Goal: Book appointment/travel/reservation

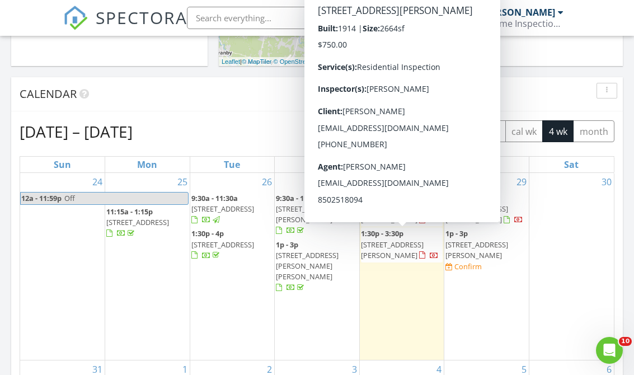
scroll to position [1019, 635]
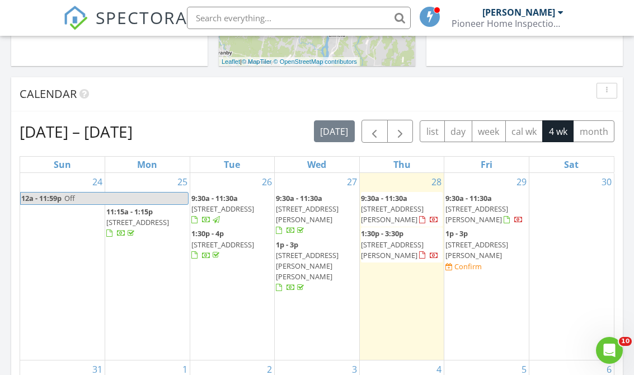
click at [43, 266] on div "24 12a - 11:59p Off" at bounding box center [62, 266] width 85 height 187
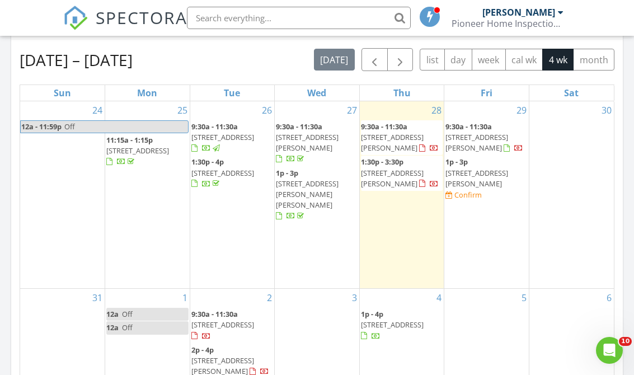
scroll to position [499, 0]
click at [310, 288] on div "3" at bounding box center [317, 357] width 85 height 138
click at [303, 288] on div "3" at bounding box center [317, 357] width 85 height 138
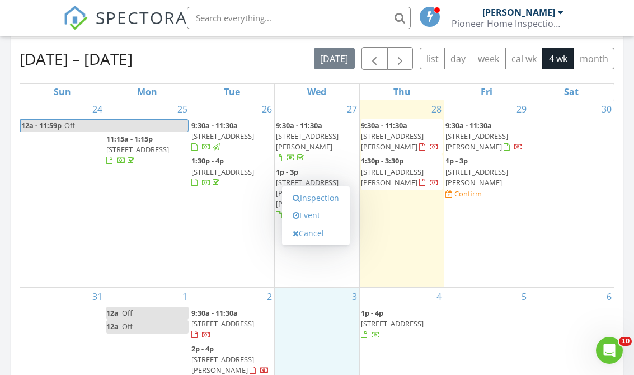
click at [308, 216] on link "Event" at bounding box center [316, 216] width 58 height 18
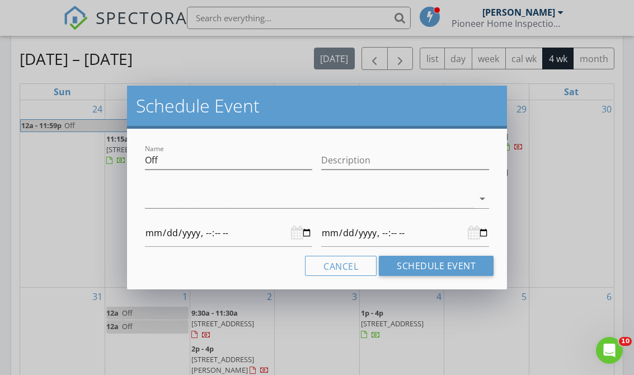
click at [173, 200] on div at bounding box center [309, 199] width 329 height 18
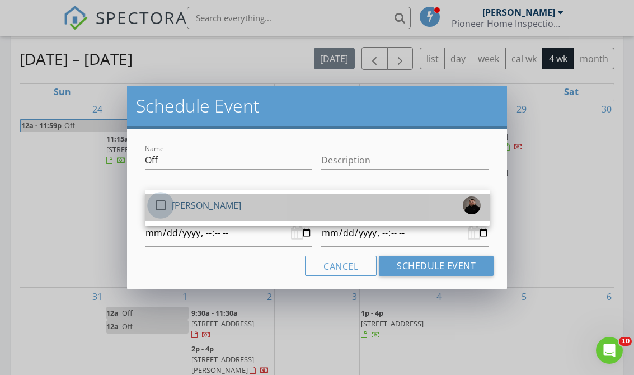
click at [158, 209] on div at bounding box center [160, 205] width 19 height 19
type input "2025-09-03T00:00"
type input "2025-09-04T00:00"
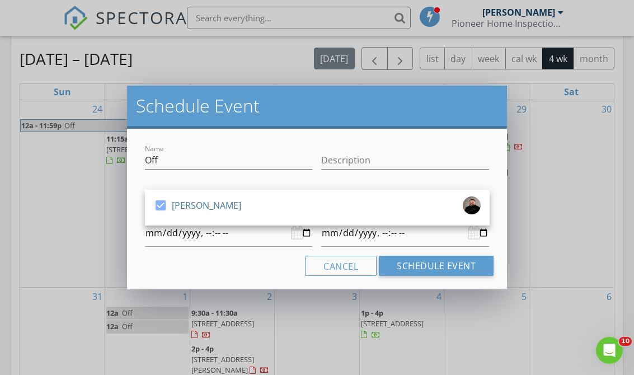
click at [405, 267] on button "Schedule Event" at bounding box center [436, 266] width 115 height 20
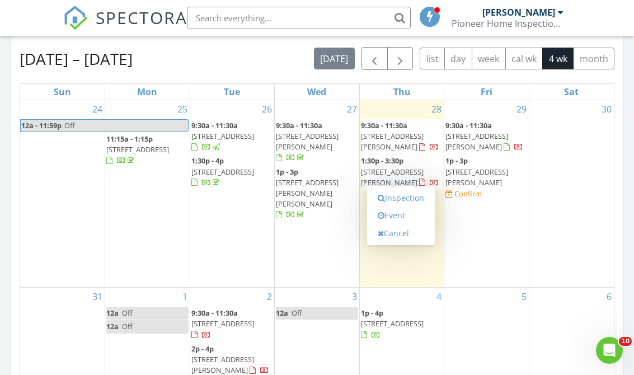
click at [388, 213] on link "Event" at bounding box center [401, 216] width 58 height 18
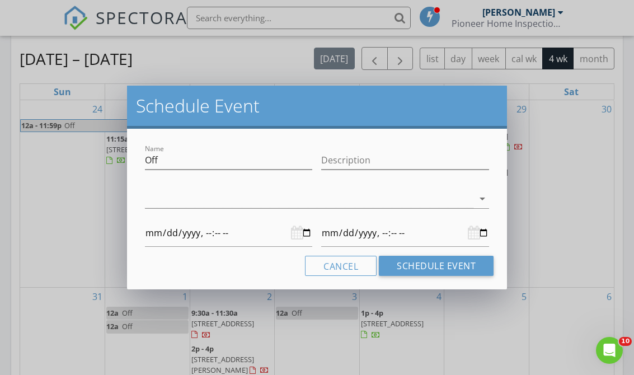
click at [297, 199] on div at bounding box center [309, 199] width 329 height 18
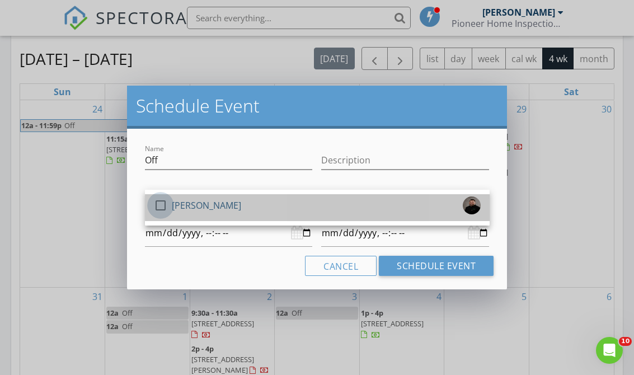
click at [158, 205] on div at bounding box center [160, 205] width 19 height 19
type input "2025-09-04T00:00"
type input "2025-09-05T00:00"
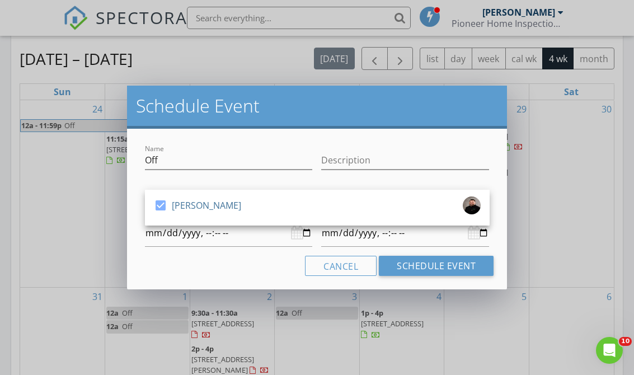
click at [396, 268] on button "Schedule Event" at bounding box center [436, 266] width 115 height 20
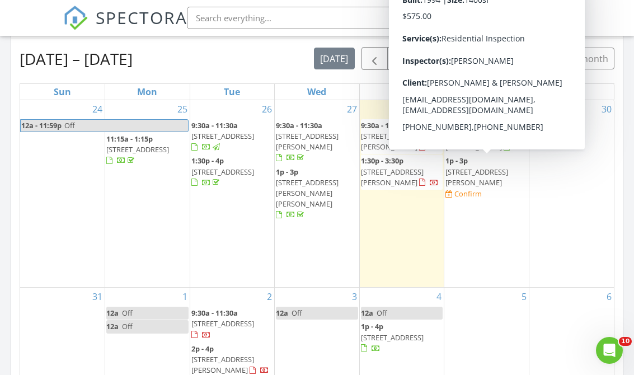
click at [464, 169] on span "1295 E Otis Rd, Tolland 01034" at bounding box center [477, 177] width 63 height 21
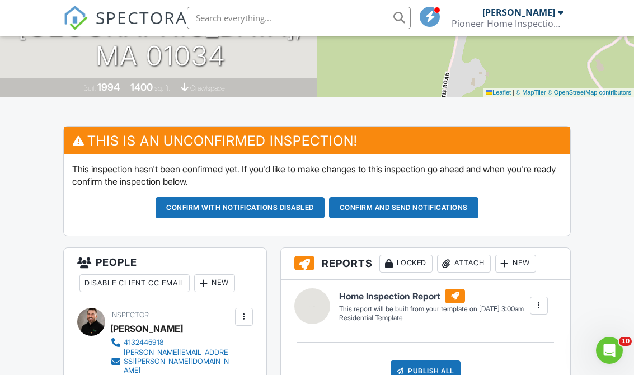
click at [325, 209] on button "Confirm and send notifications" at bounding box center [240, 207] width 169 height 21
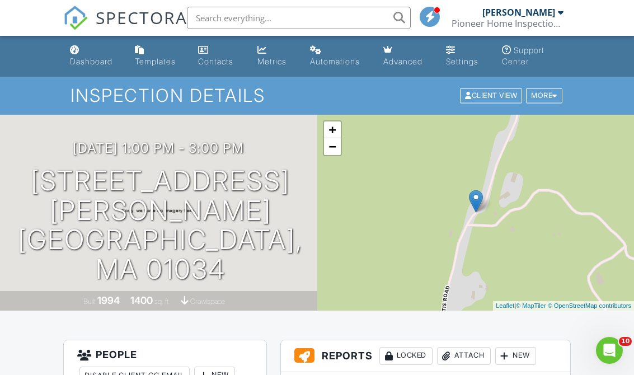
click at [90, 61] on div "Dashboard" at bounding box center [91, 62] width 43 height 10
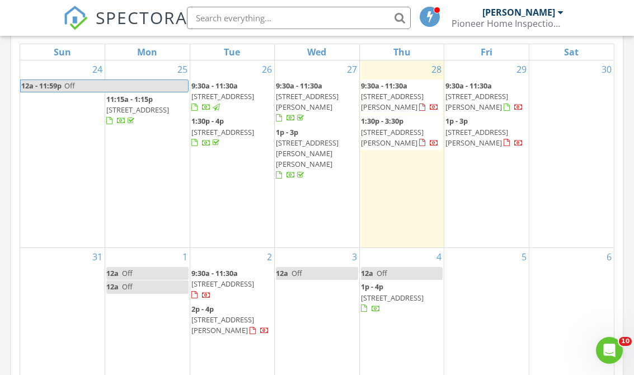
scroll to position [545, 0]
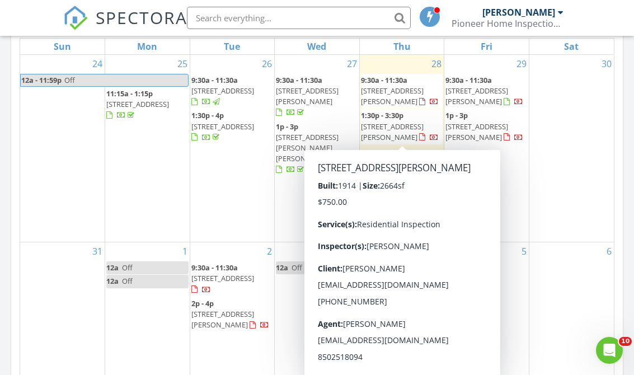
click at [396, 126] on span "33 Balis St, Springfield 01109" at bounding box center [392, 131] width 63 height 21
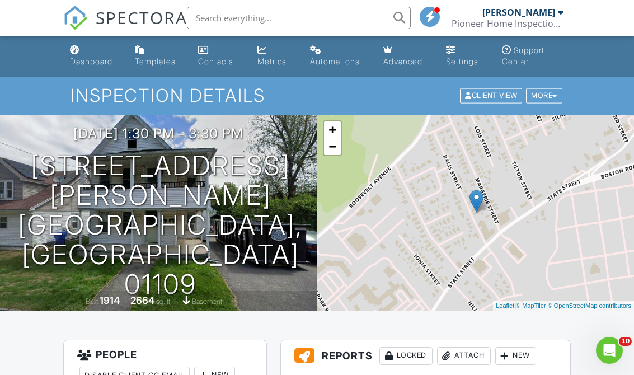
click at [535, 93] on div "More" at bounding box center [544, 95] width 36 height 15
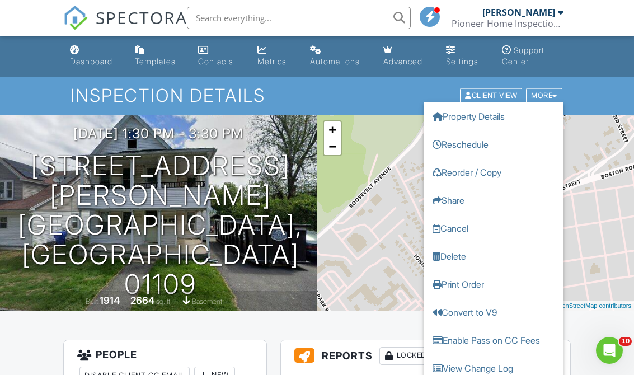
click at [456, 141] on link "Reschedule" at bounding box center [494, 144] width 140 height 28
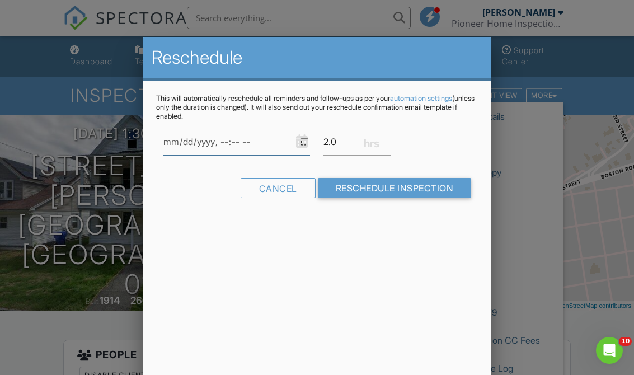
click at [194, 144] on input "datetime-local" at bounding box center [237, 141] width 148 height 27
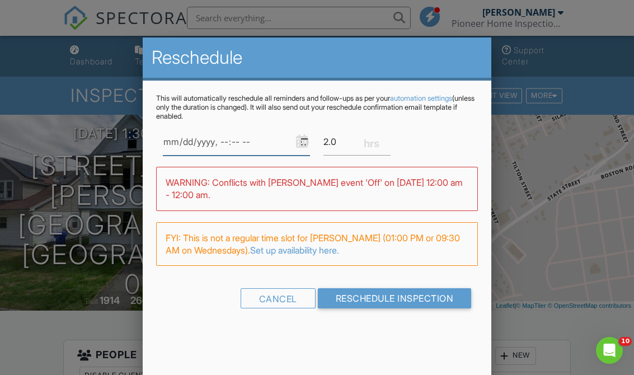
type input "[DATE]T09:30"
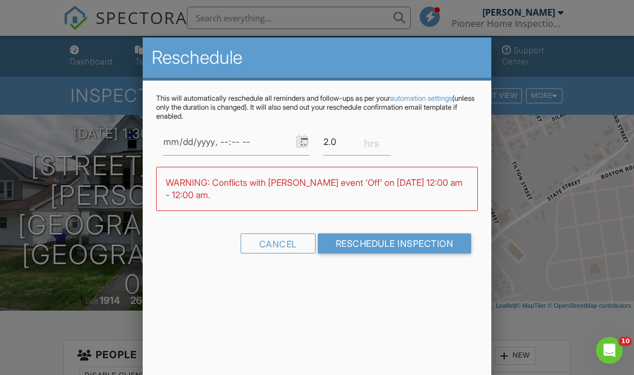
click at [359, 241] on input "Reschedule Inspection" at bounding box center [395, 243] width 154 height 20
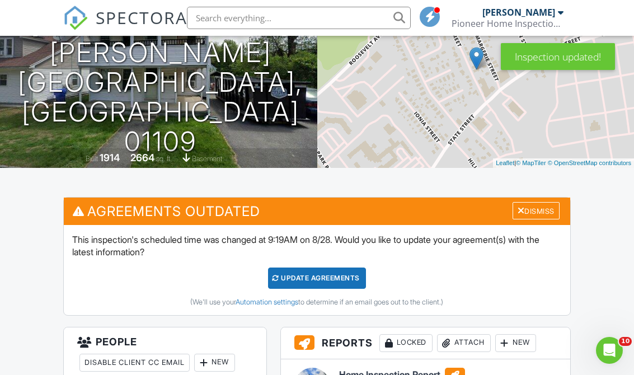
click at [282, 273] on div "Update Agreements" at bounding box center [317, 278] width 98 height 21
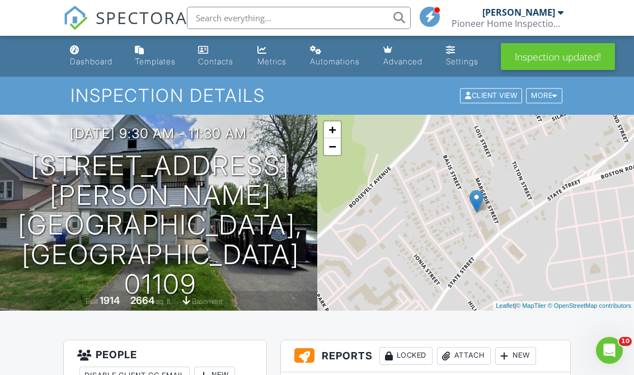
click at [90, 60] on div "Dashboard" at bounding box center [91, 62] width 43 height 10
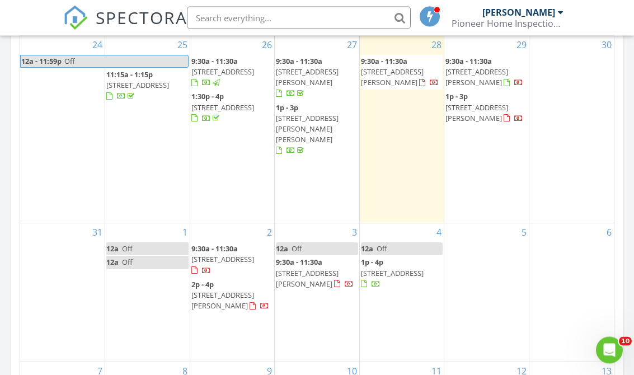
scroll to position [564, 0]
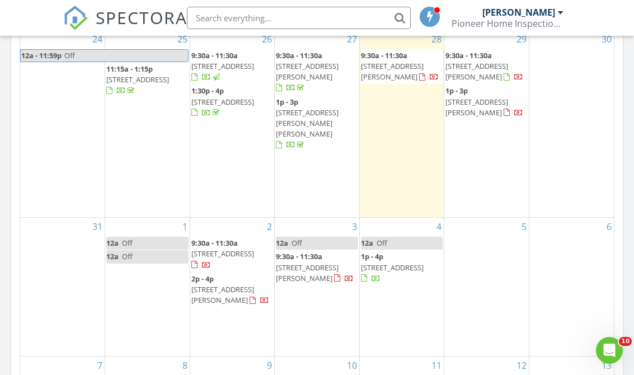
scroll to position [527, 0]
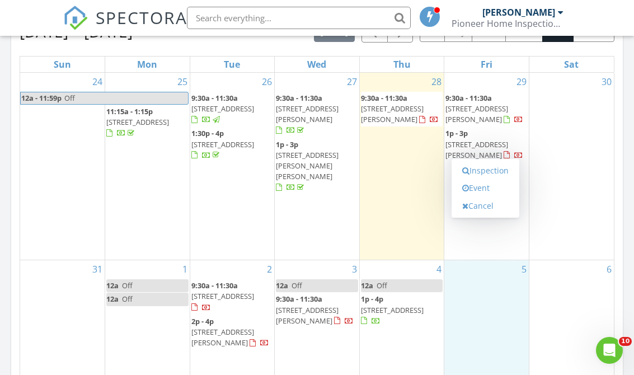
click at [474, 188] on link "Event" at bounding box center [486, 188] width 58 height 18
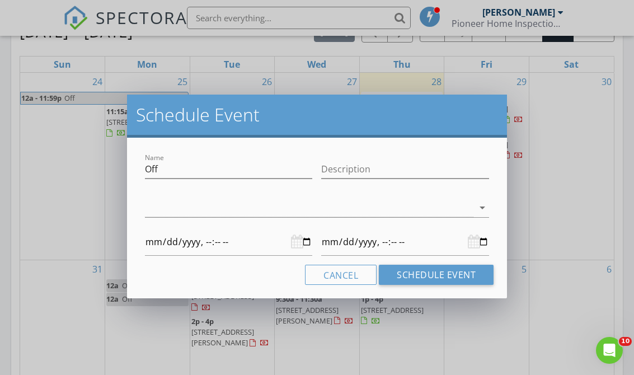
click at [196, 207] on div at bounding box center [309, 208] width 329 height 18
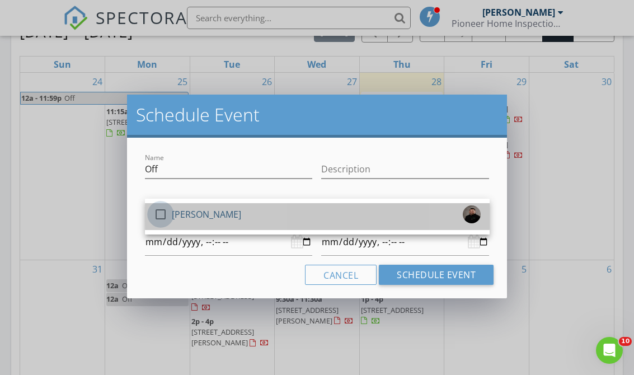
click at [160, 217] on div at bounding box center [160, 214] width 19 height 19
type input "[DATE]T00:00"
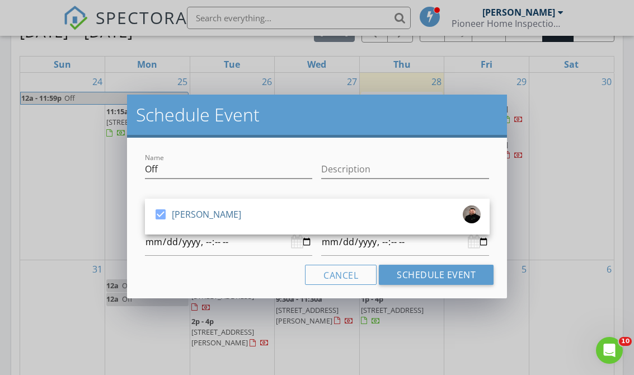
click at [409, 273] on button "Schedule Event" at bounding box center [436, 275] width 115 height 20
